Goal: Task Accomplishment & Management: Complete application form

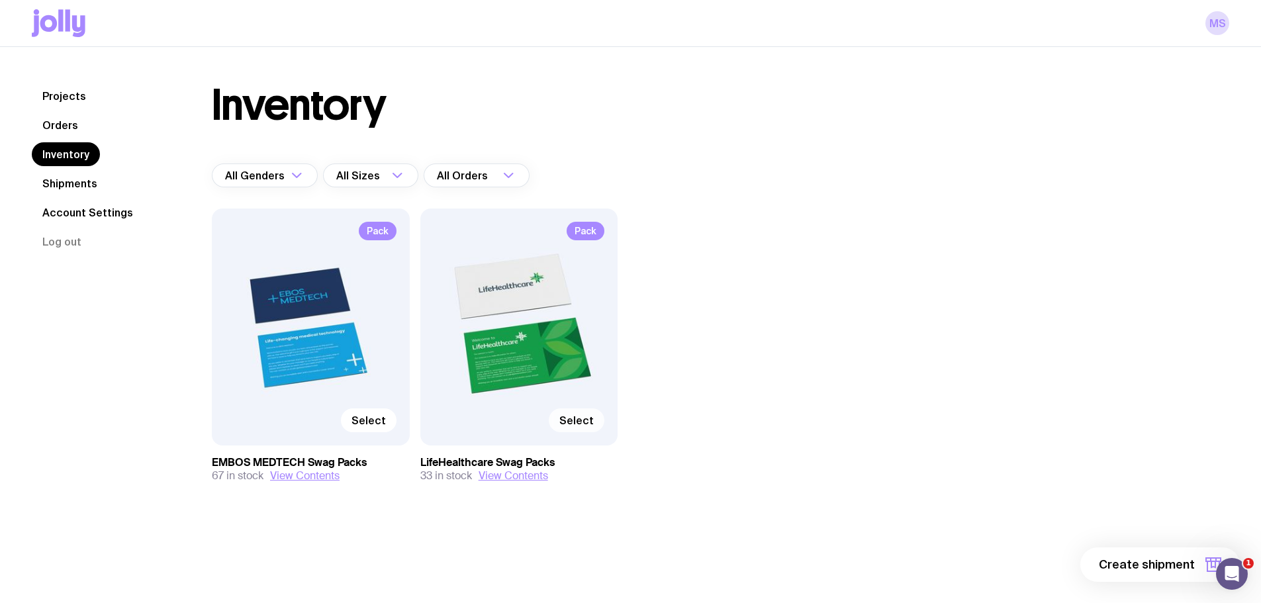
click at [587, 422] on span "Select" at bounding box center [576, 420] width 34 height 13
click at [0, 0] on input "Select" at bounding box center [0, 0] width 0 height 0
click at [1186, 563] on span "1 item" at bounding box center [1178, 565] width 33 height 16
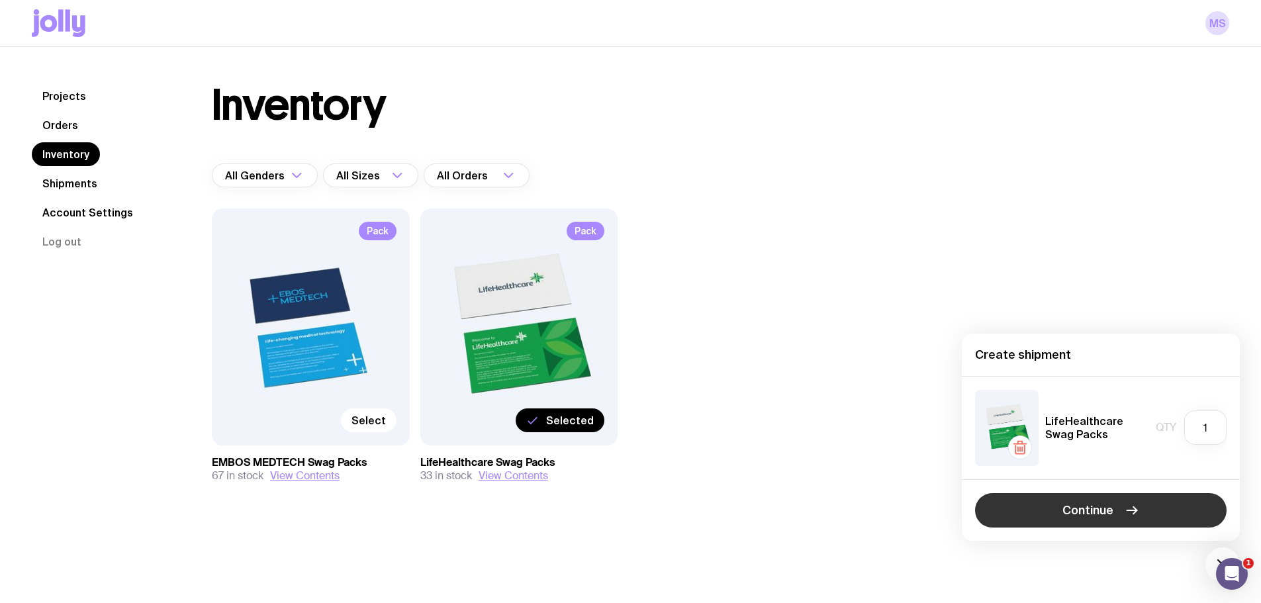
click at [1121, 512] on button "Continue" at bounding box center [1101, 510] width 252 height 34
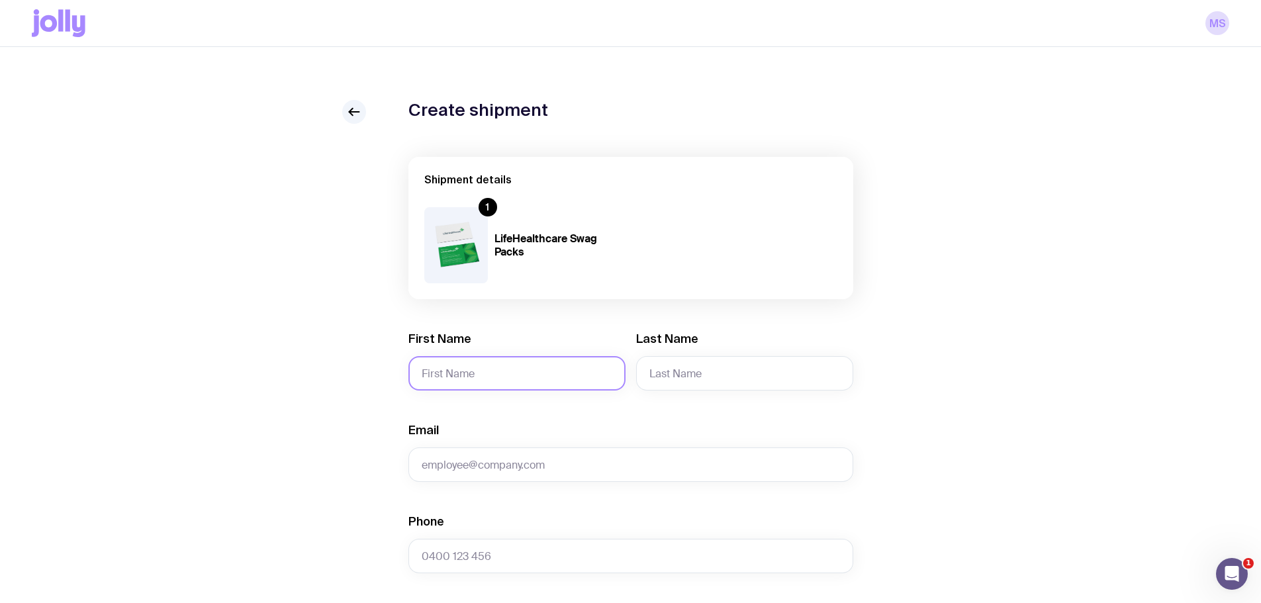
click at [510, 371] on input "First Name" at bounding box center [516, 373] width 217 height 34
type input "[PERSON_NAME]"
click at [709, 365] on input "Last Name" at bounding box center [744, 373] width 217 height 34
click at [712, 369] on input "Last Name" at bounding box center [744, 373] width 217 height 34
type input "Montalban"
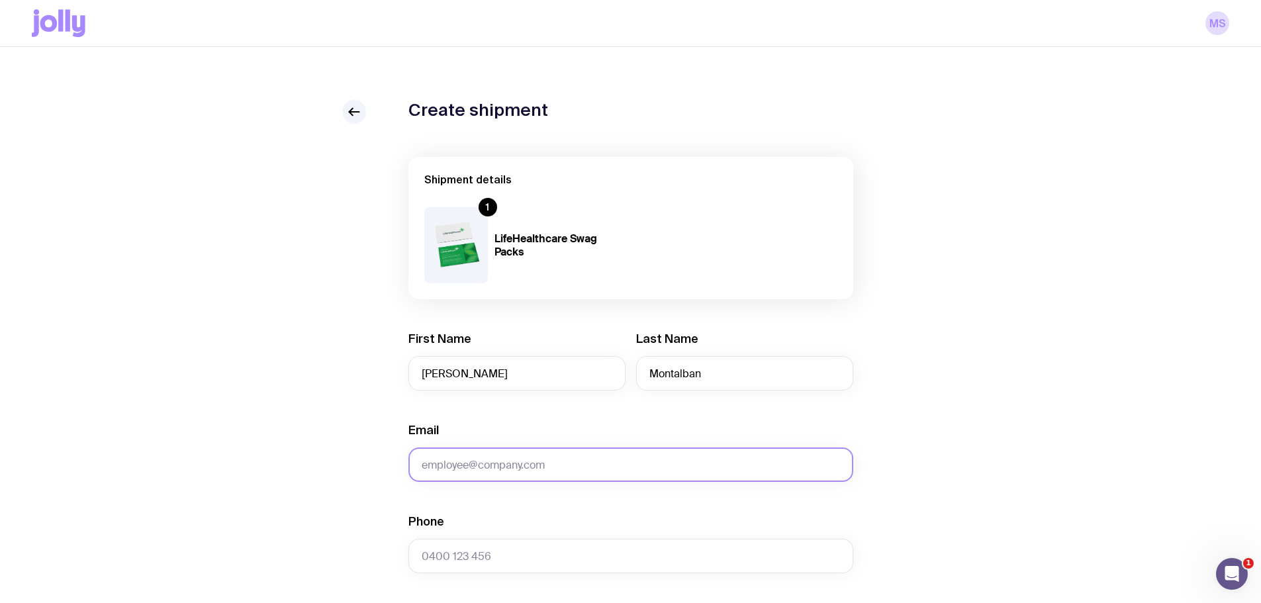
click at [530, 471] on input "Email" at bounding box center [630, 464] width 445 height 34
paste input "[EMAIL_ADDRESS][DOMAIN_NAME]"
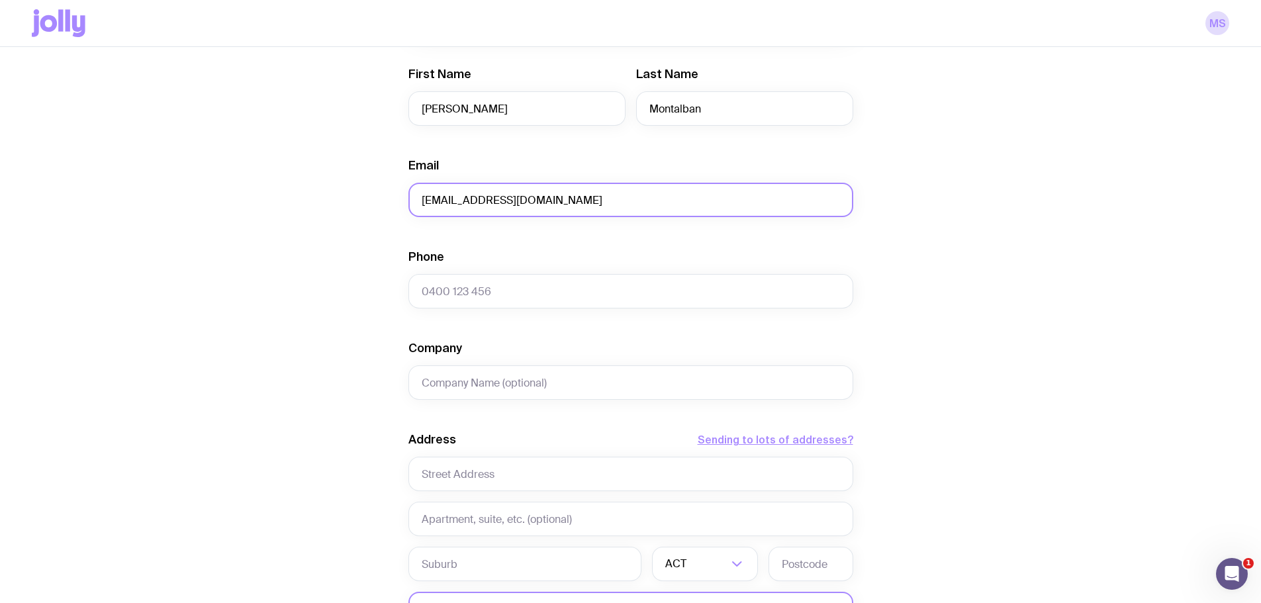
type input "[EMAIL_ADDRESS][DOMAIN_NAME]"
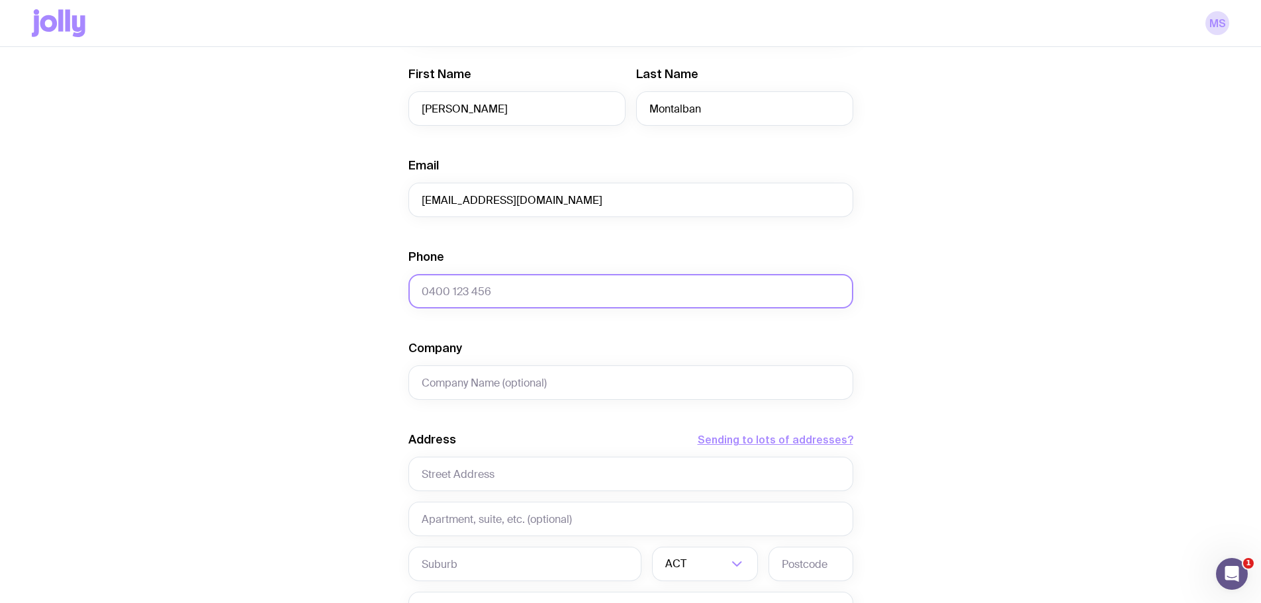
click at [461, 289] on input "Phone" at bounding box center [630, 291] width 445 height 34
paste input "0416 451 900"
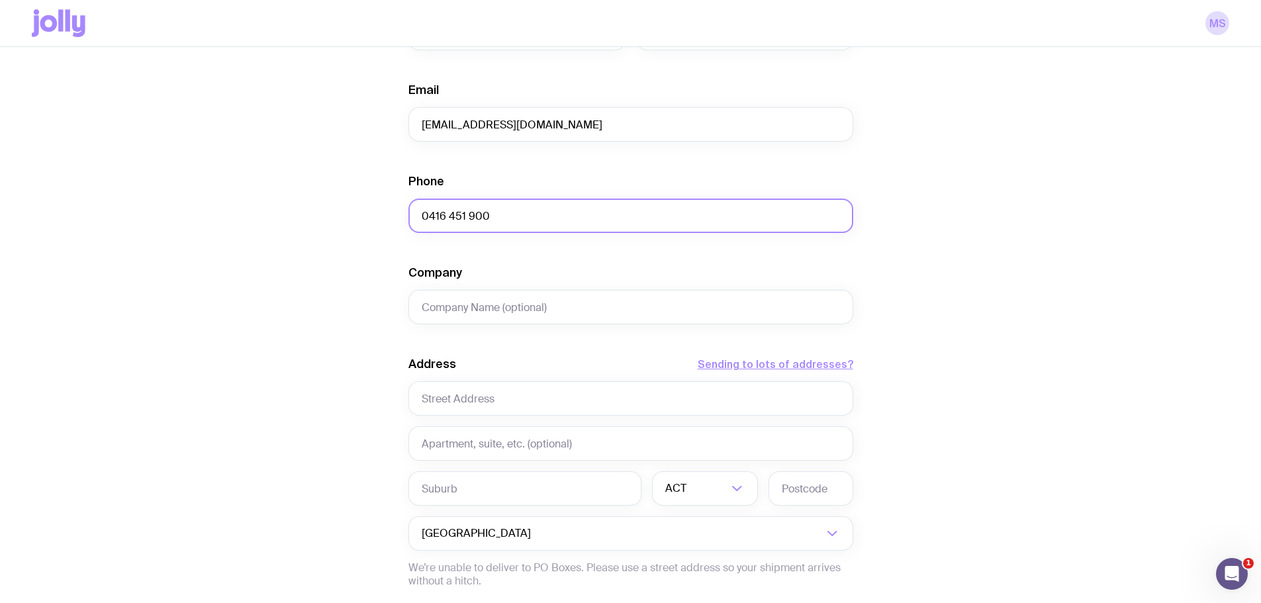
scroll to position [463, 0]
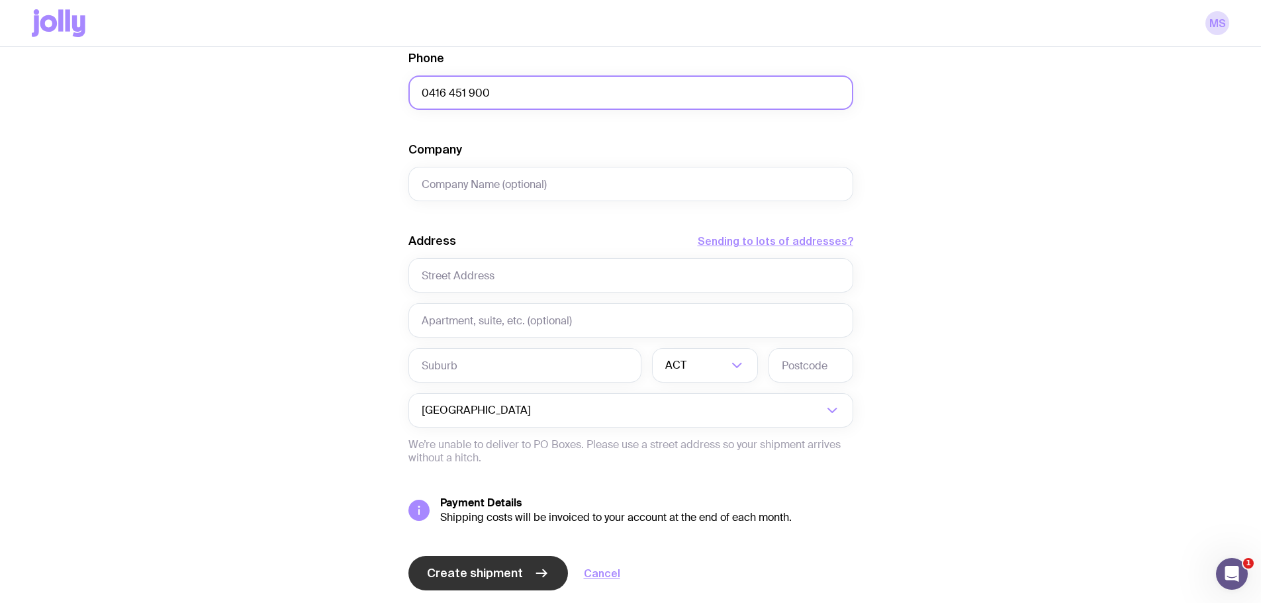
type input "0416 451 900"
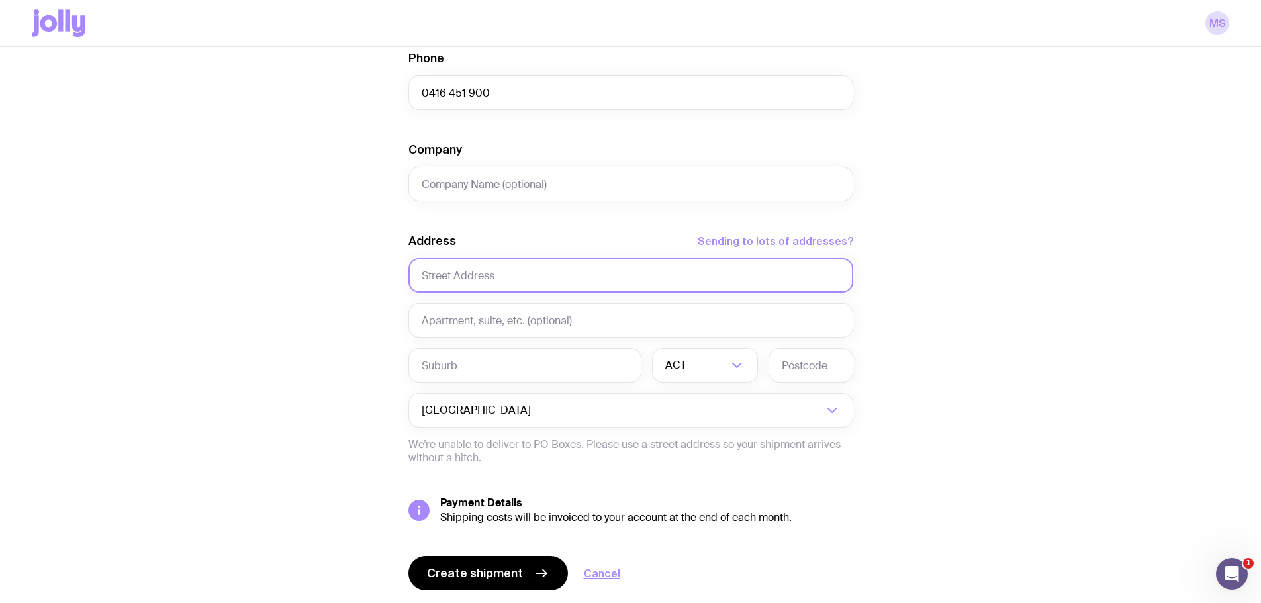
click at [476, 275] on input "text" at bounding box center [630, 275] width 445 height 34
paste input "[STREET_ADDRESS][PERSON_NAME]"
drag, startPoint x: 573, startPoint y: 275, endPoint x: 494, endPoint y: 277, distance: 79.4
click at [494, 277] on input "[STREET_ADDRESS][PERSON_NAME]" at bounding box center [630, 275] width 445 height 34
type input "[STREET_ADDRESS][PERSON_NAME]"
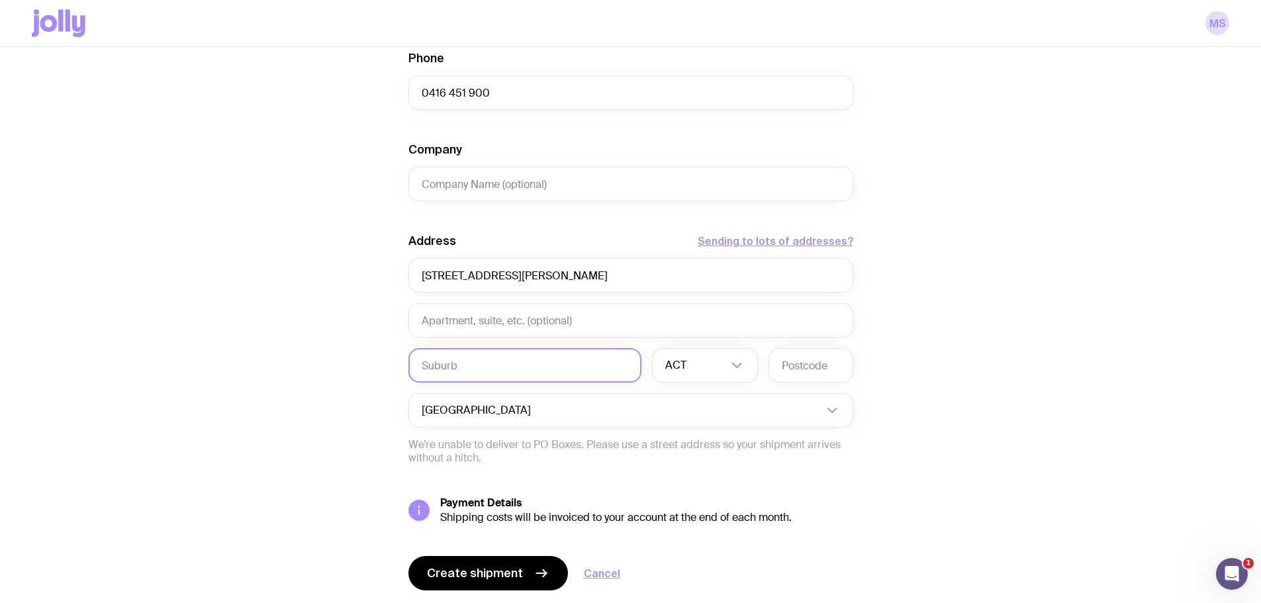
click at [490, 381] on input "text" at bounding box center [524, 365] width 233 height 34
paste input "[GEOGRAPHIC_DATA]"
type input "[GEOGRAPHIC_DATA]"
click at [706, 364] on input "Search for option" at bounding box center [708, 365] width 38 height 34
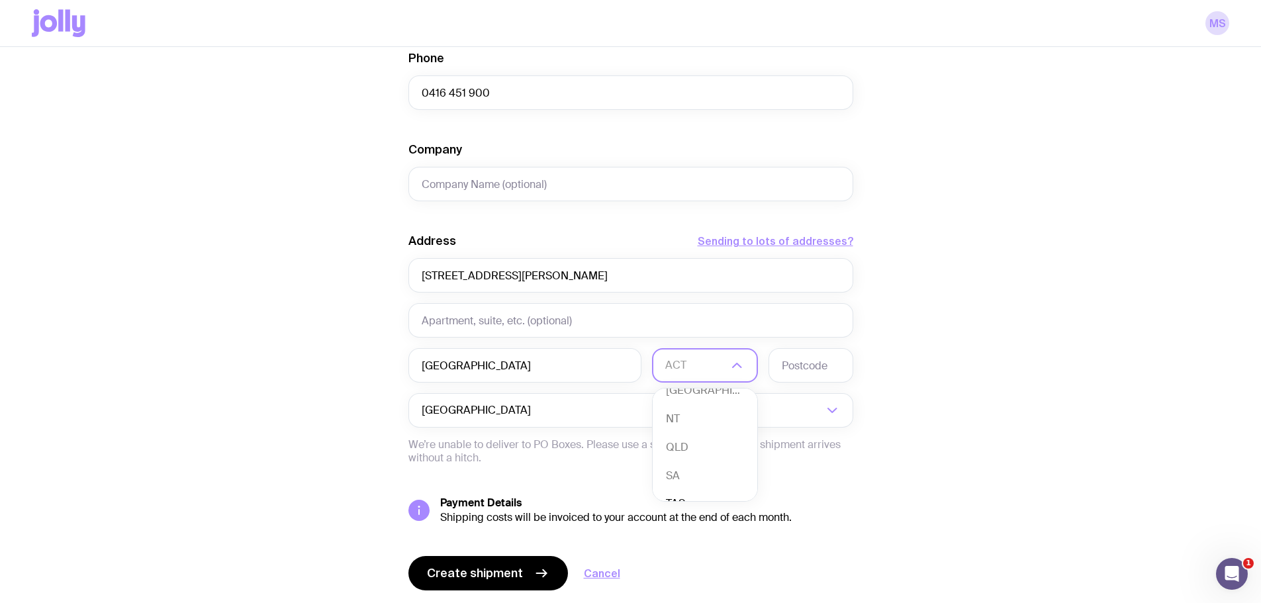
scroll to position [67, 0]
click at [684, 424] on li "QLD" at bounding box center [705, 424] width 105 height 28
click at [808, 363] on input "text" at bounding box center [811, 365] width 85 height 34
type input "4301"
drag, startPoint x: 615, startPoint y: 273, endPoint x: 494, endPoint y: 279, distance: 121.3
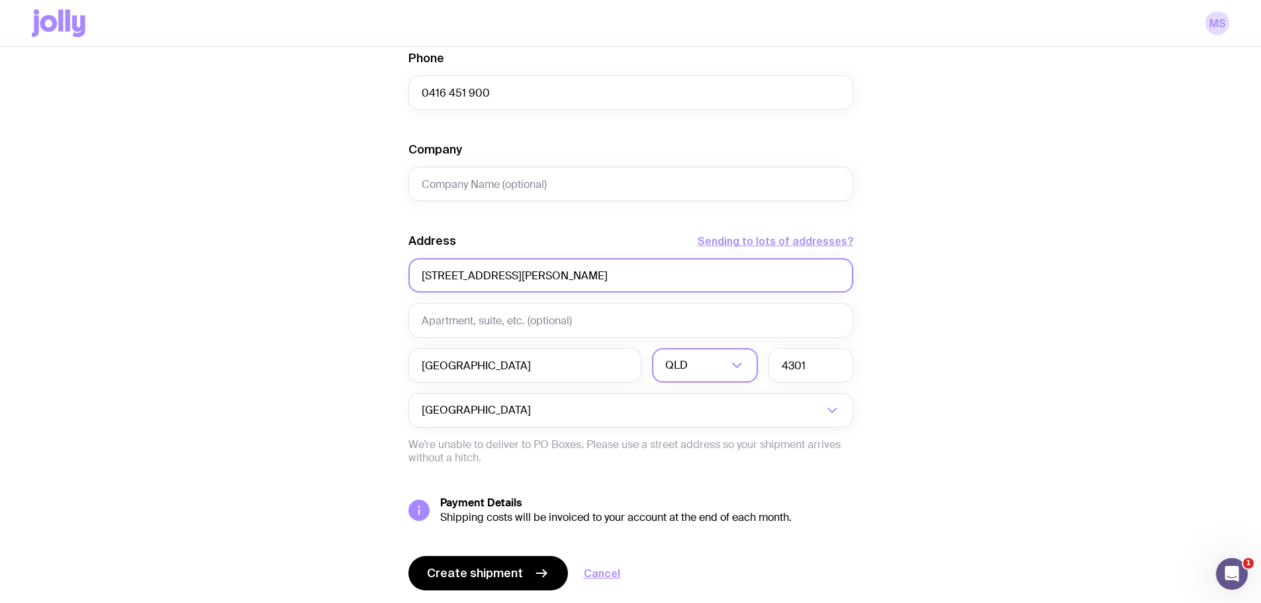
click at [494, 279] on input "[STREET_ADDRESS][PERSON_NAME]" at bounding box center [630, 275] width 445 height 34
type input "[STREET_ADDRESS][PERSON_NAME]"
click at [497, 573] on span "Create shipment" at bounding box center [475, 573] width 96 height 16
